Goal: Navigation & Orientation: Find specific page/section

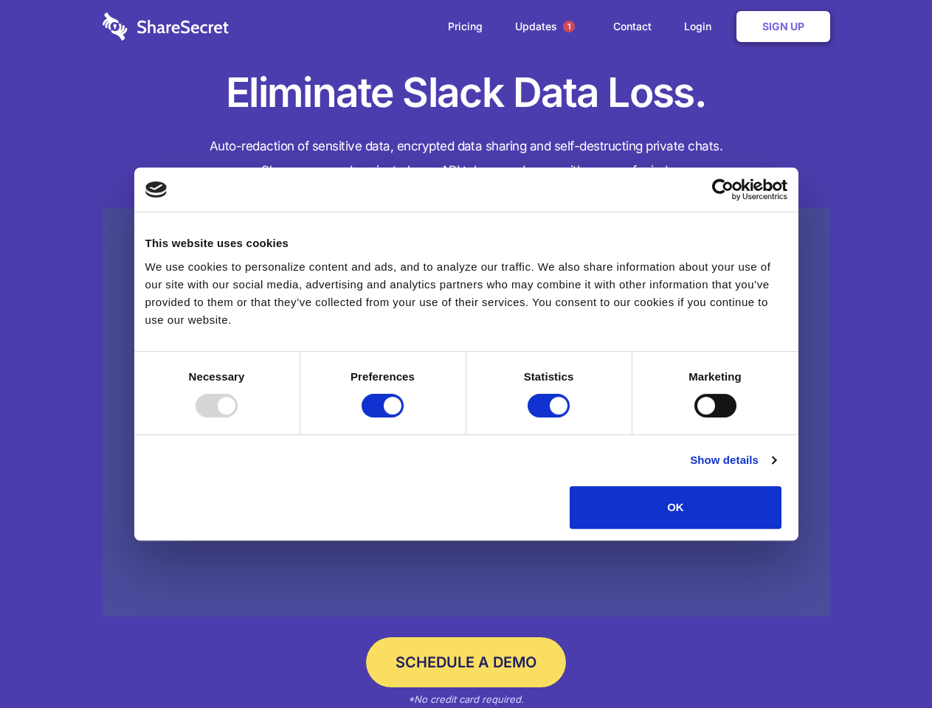
click at [238, 418] on div at bounding box center [217, 406] width 42 height 24
click at [404, 418] on input "Preferences" at bounding box center [383, 406] width 42 height 24
checkbox input "false"
click at [551, 418] on input "Statistics" at bounding box center [549, 406] width 42 height 24
checkbox input "false"
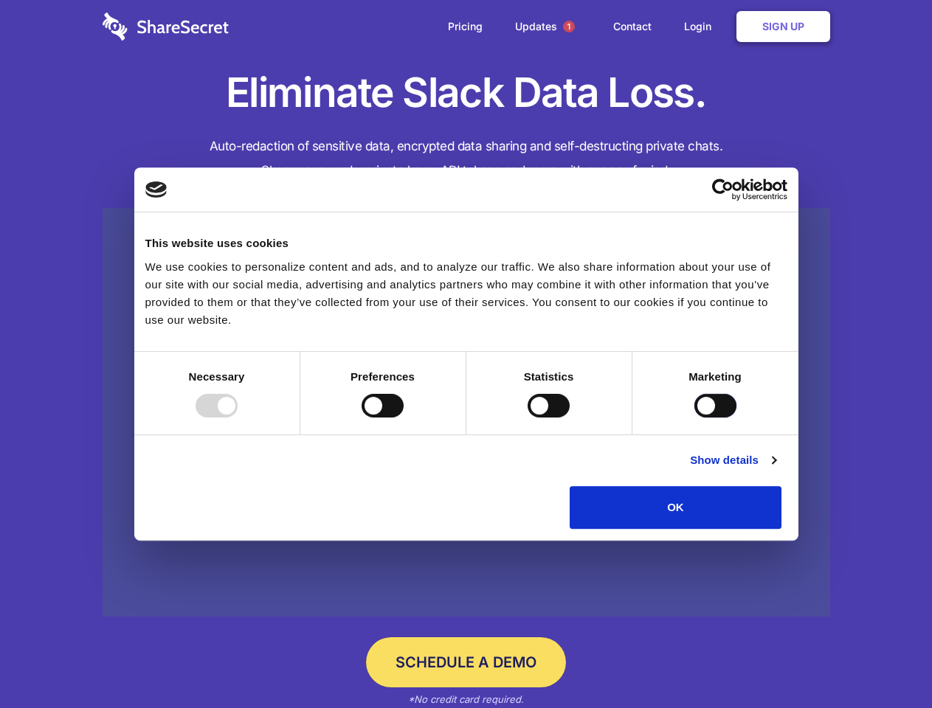
click at [694, 418] on input "Marketing" at bounding box center [715, 406] width 42 height 24
checkbox input "true"
click at [776, 469] on link "Show details" at bounding box center [733, 461] width 86 height 18
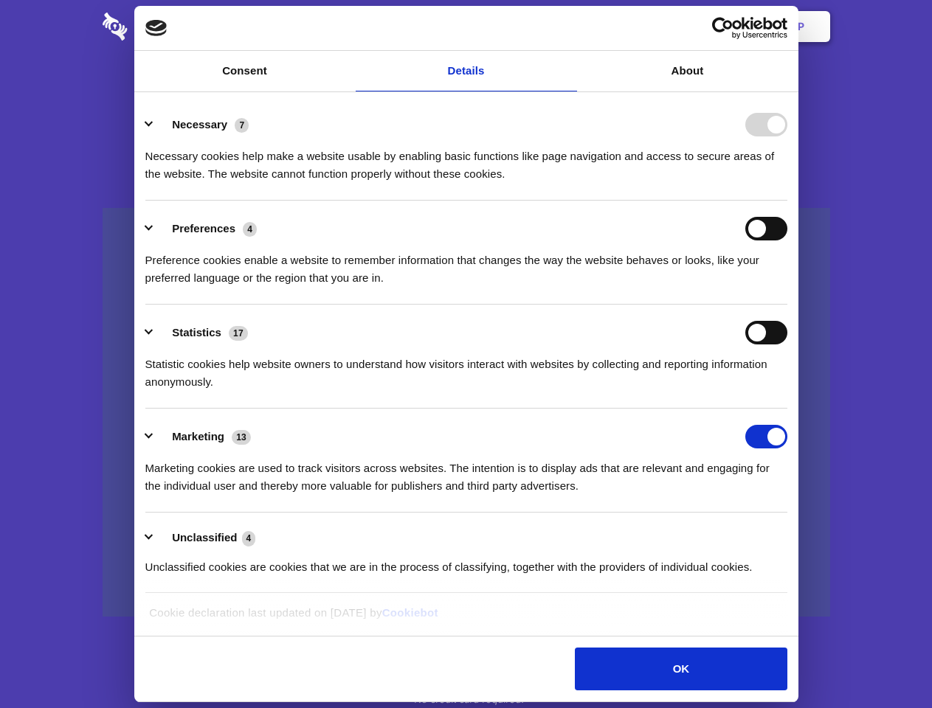
click at [787, 391] on div "Statistic cookies help website owners to understand how visitors interact with …" at bounding box center [466, 368] width 642 height 46
click at [568, 27] on span "1" at bounding box center [569, 27] width 12 height 12
